Goal: Check status: Check status

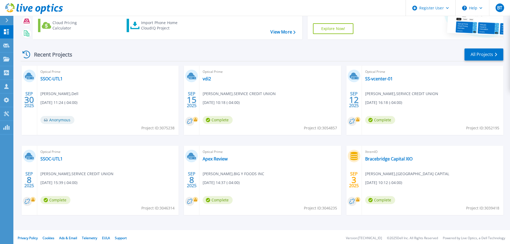
scroll to position [53, 0]
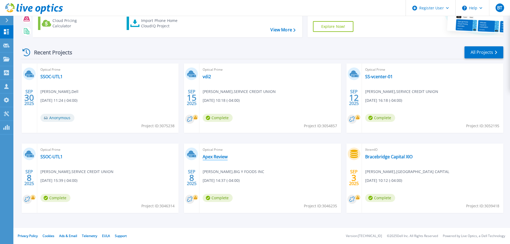
click at [224, 159] on link "Apex Review" at bounding box center [215, 156] width 25 height 5
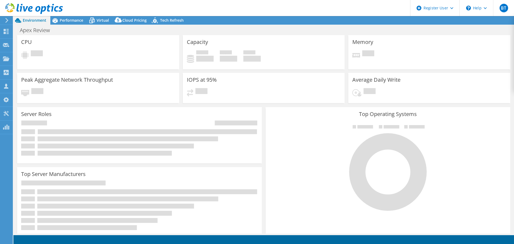
select select "USD"
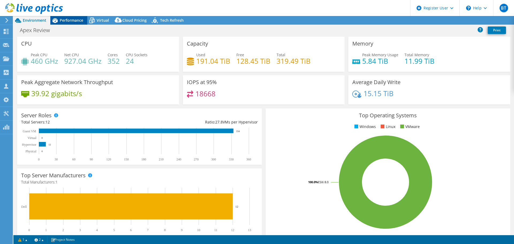
click at [61, 22] on span "Performance" at bounding box center [72, 20] width 24 height 5
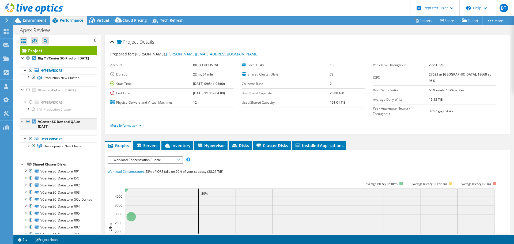
click at [29, 125] on div at bounding box center [27, 121] width 5 height 6
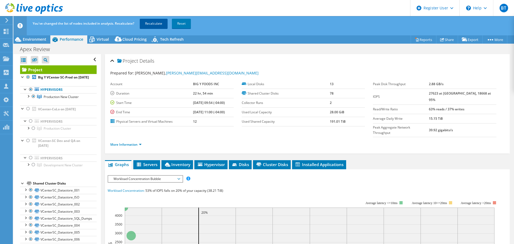
click at [149, 25] on link "Recalculate" at bounding box center [154, 24] width 28 height 10
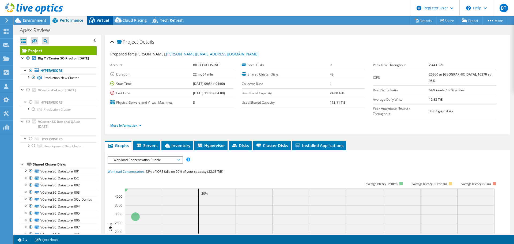
click at [102, 21] on span "Virtual" at bounding box center [103, 20] width 12 height 5
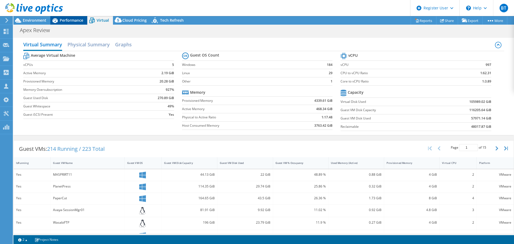
click at [76, 22] on span "Performance" at bounding box center [72, 20] width 24 height 5
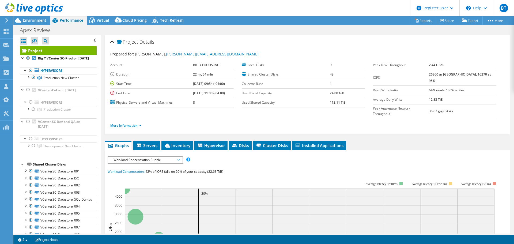
click at [134, 123] on link "More Information" at bounding box center [125, 125] width 31 height 5
